Goal: Check status: Check status

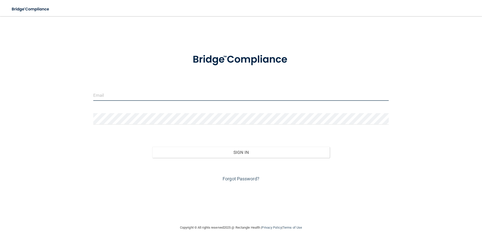
click at [129, 98] on input "email" at bounding box center [241, 94] width 296 height 11
type input "[EMAIL_ADDRESS][DOMAIN_NAME]"
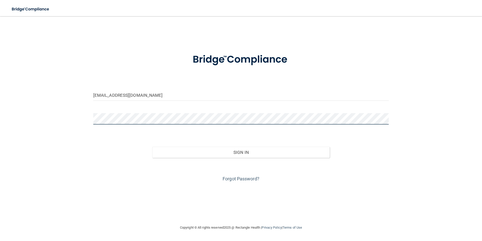
click at [152, 147] on button "Sign In" at bounding box center [241, 152] width 178 height 11
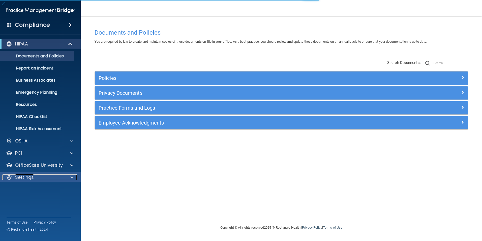
click at [22, 175] on p "Settings" at bounding box center [24, 177] width 19 height 6
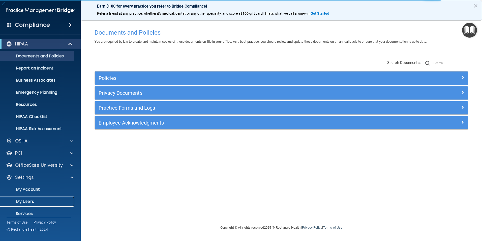
click at [30, 200] on p "My Users" at bounding box center [37, 201] width 69 height 5
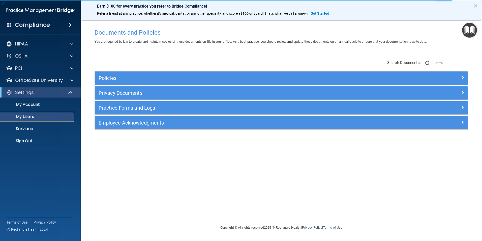
select select "20"
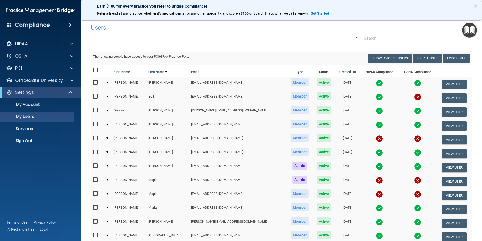
click at [414, 82] on img at bounding box center [417, 82] width 7 height 7
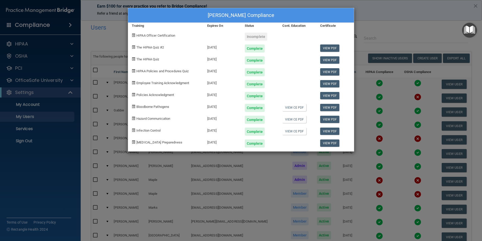
click at [204, 17] on div "[PERSON_NAME] Compliance" at bounding box center [241, 15] width 226 height 15
click at [387, 13] on div "[PERSON_NAME] Compliance Training Expires On Status Cont. Education Certificate…" at bounding box center [241, 120] width 482 height 241
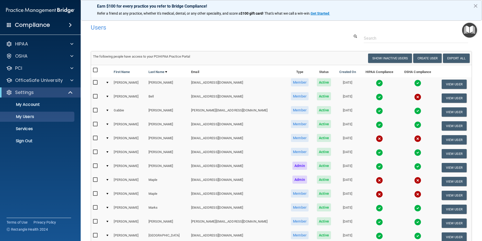
click at [318, 44] on div "Users Success! New user created. × Error! The user couldn't be created. × Succe…" at bounding box center [281, 170] width 381 height 299
click at [376, 109] on img at bounding box center [379, 110] width 7 height 7
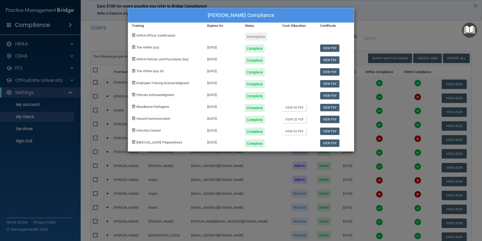
click at [281, 142] on div at bounding box center [298, 141] width 38 height 12
click at [377, 13] on div "[PERSON_NAME] Compliance Training Expires On Status Cont. Education Certificate…" at bounding box center [241, 120] width 482 height 241
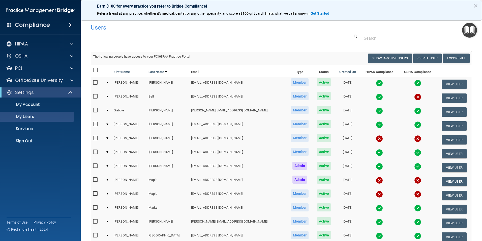
click at [376, 123] on img at bounding box center [379, 124] width 7 height 7
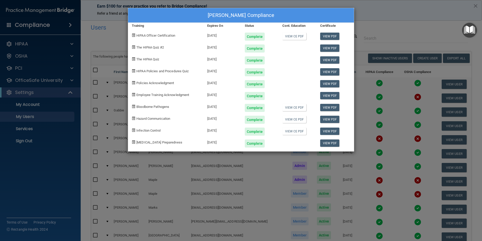
click at [382, 12] on div "[PERSON_NAME] Compliance Training Expires On Status Cont. Education Certificate…" at bounding box center [241, 120] width 482 height 241
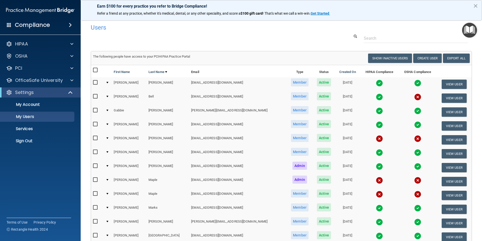
click at [266, 29] on h4 "Users" at bounding box center [200, 27] width 219 height 7
click at [376, 96] on img at bounding box center [379, 96] width 7 height 7
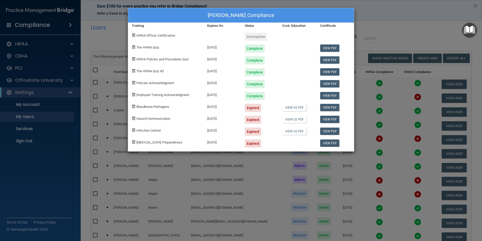
click at [376, 23] on div "[PERSON_NAME] Compliance Training Expires On Status Cont. Education Certificate…" at bounding box center [241, 120] width 482 height 241
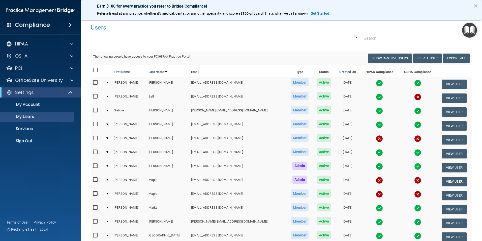
click at [376, 139] on img at bounding box center [379, 138] width 7 height 7
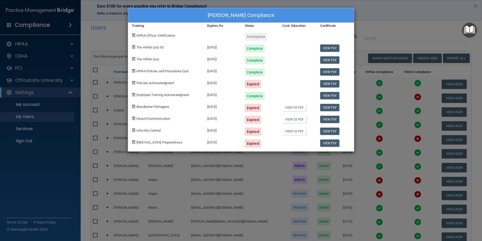
click at [379, 25] on div "[PERSON_NAME] Compliance Training Expires On Status Cont. Education Certificate…" at bounding box center [241, 120] width 482 height 241
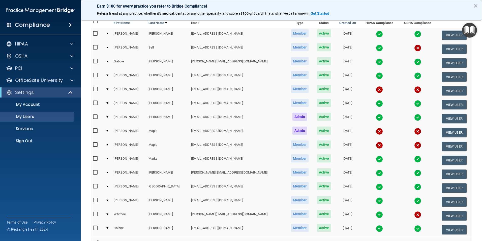
scroll to position [50, 0]
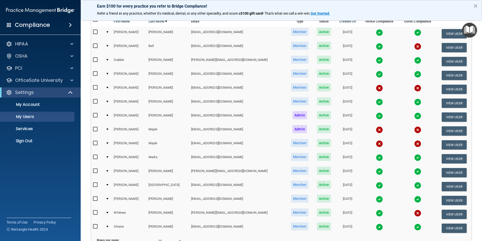
click at [414, 170] on img at bounding box center [417, 171] width 7 height 7
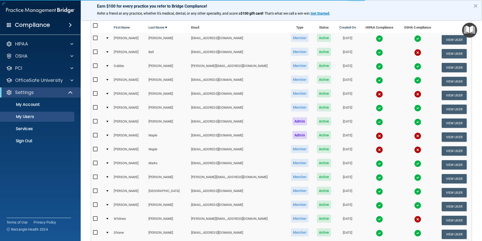
click at [414, 177] on img at bounding box center [417, 177] width 7 height 7
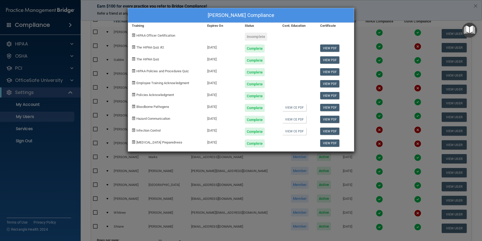
drag, startPoint x: 312, startPoint y: 15, endPoint x: 329, endPoint y: 10, distance: 18.4
click at [312, 15] on div "[PERSON_NAME] Compliance" at bounding box center [241, 15] width 226 height 15
click at [391, 5] on div "[PERSON_NAME] Compliance Training Expires On Status Cont. Education Certificate…" at bounding box center [241, 120] width 482 height 241
click at [369, 10] on div "[PERSON_NAME] Compliance Training Expires On Status Cont. Education Certificate…" at bounding box center [241, 120] width 482 height 241
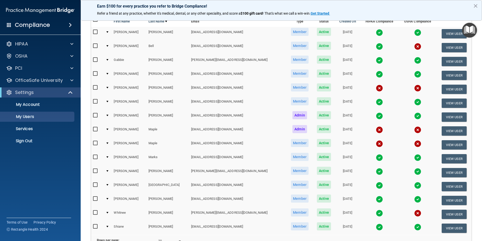
click at [376, 184] on img at bounding box center [379, 185] width 7 height 7
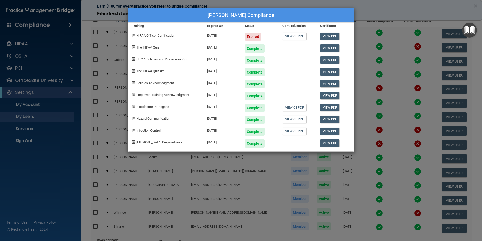
drag, startPoint x: 299, startPoint y: 13, endPoint x: 339, endPoint y: 12, distance: 39.6
click at [299, 13] on div "[PERSON_NAME] Compliance" at bounding box center [241, 15] width 226 height 15
click at [366, 11] on div "[PERSON_NAME] Compliance Training Expires On Status Cont. Education Certificate…" at bounding box center [241, 120] width 482 height 241
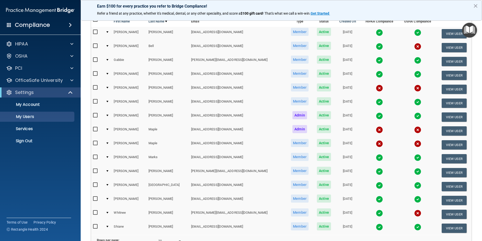
click at [376, 200] on img at bounding box center [379, 198] width 7 height 7
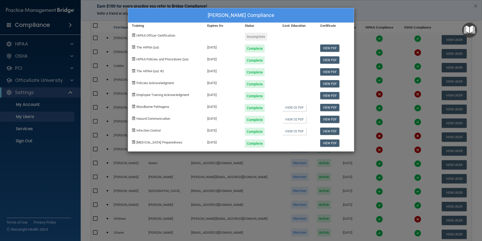
click at [380, 15] on div "[PERSON_NAME] Compliance Training Expires On Status Cont. Education Certificate…" at bounding box center [241, 120] width 482 height 241
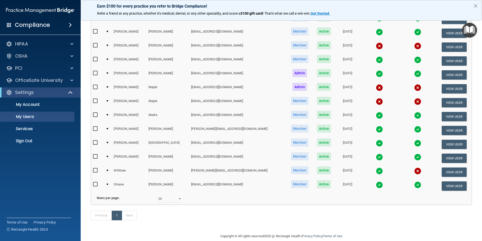
scroll to position [101, 0]
